Goal: Task Accomplishment & Management: Manage account settings

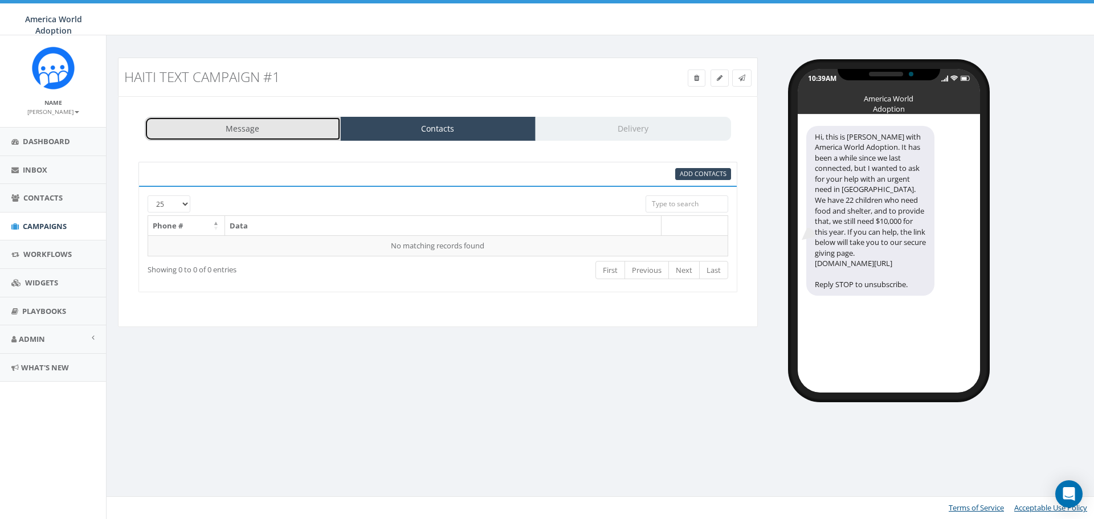
click at [248, 128] on link "Message" at bounding box center [243, 129] width 196 height 24
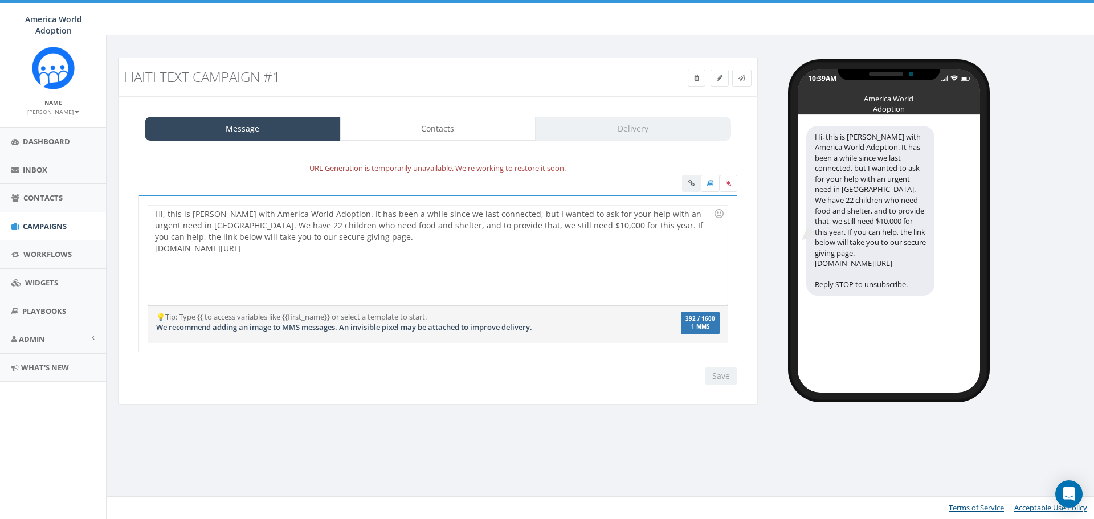
click at [340, 174] on div "URL Generation is temporarily unavailable. We're working to restore it soon." at bounding box center [438, 168] width 616 height 13
click at [286, 252] on div "Hi, this is [PERSON_NAME] with America World Adoption. It has been a while sinc…" at bounding box center [437, 255] width 579 height 100
click at [689, 188] on div at bounding box center [709, 185] width 55 height 20
click at [440, 133] on link "Contacts" at bounding box center [438, 129] width 196 height 24
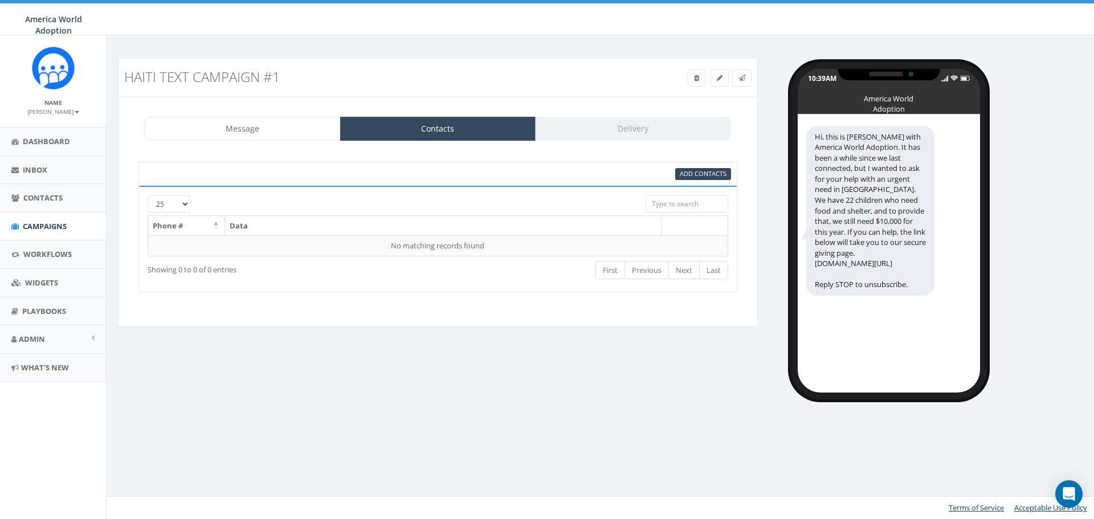
click at [671, 205] on input "search" at bounding box center [687, 203] width 83 height 17
click at [683, 176] on span "Add Contacts" at bounding box center [703, 173] width 47 height 9
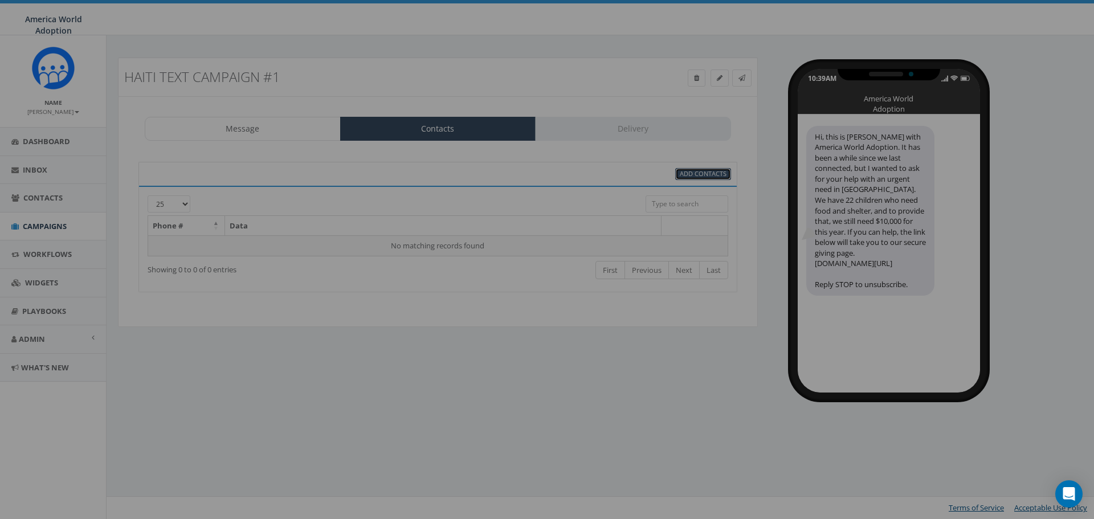
select select
select select "100"
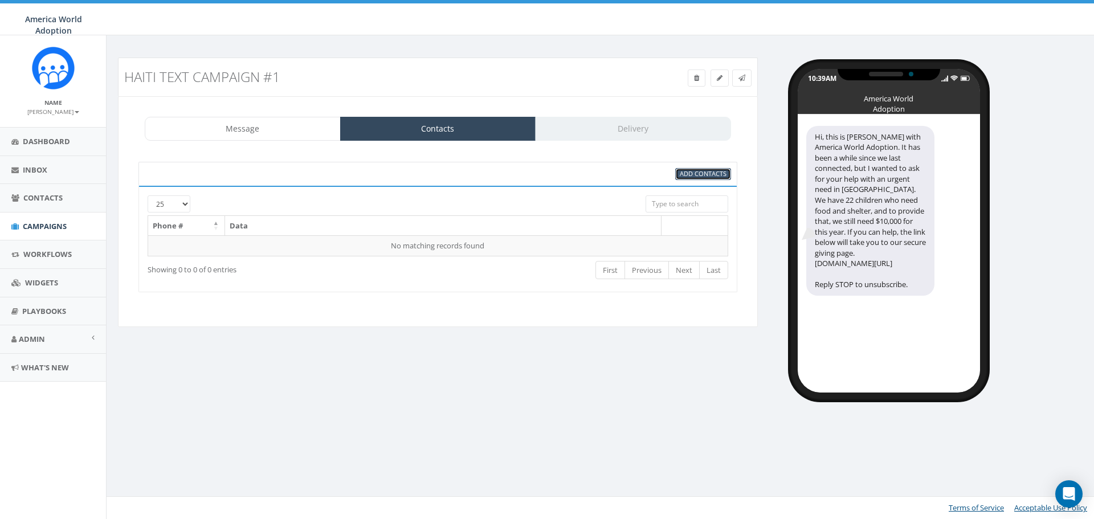
click at [711, 174] on span "Add Contacts" at bounding box center [703, 173] width 47 height 9
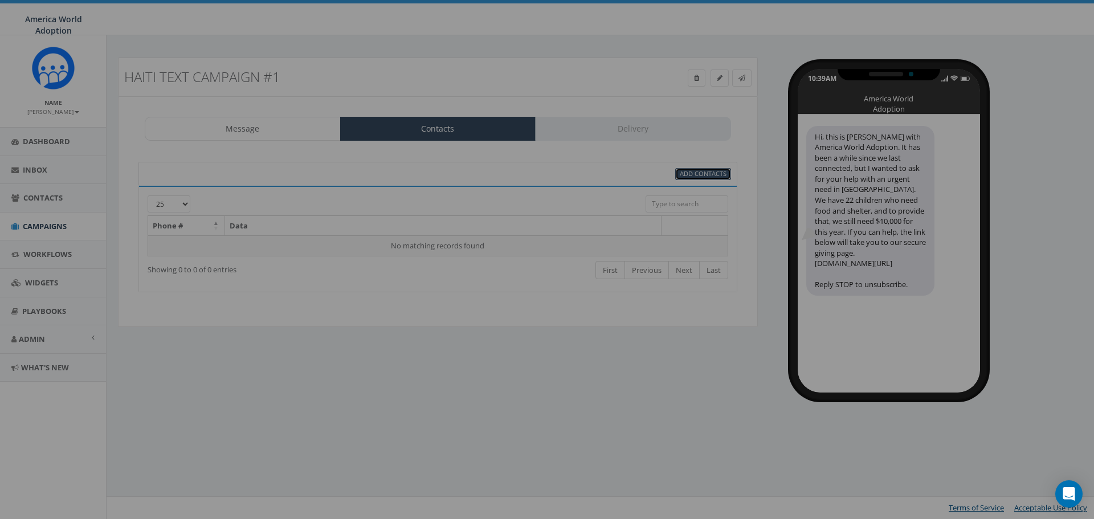
select select
select select "100"
